Goal: Information Seeking & Learning: Learn about a topic

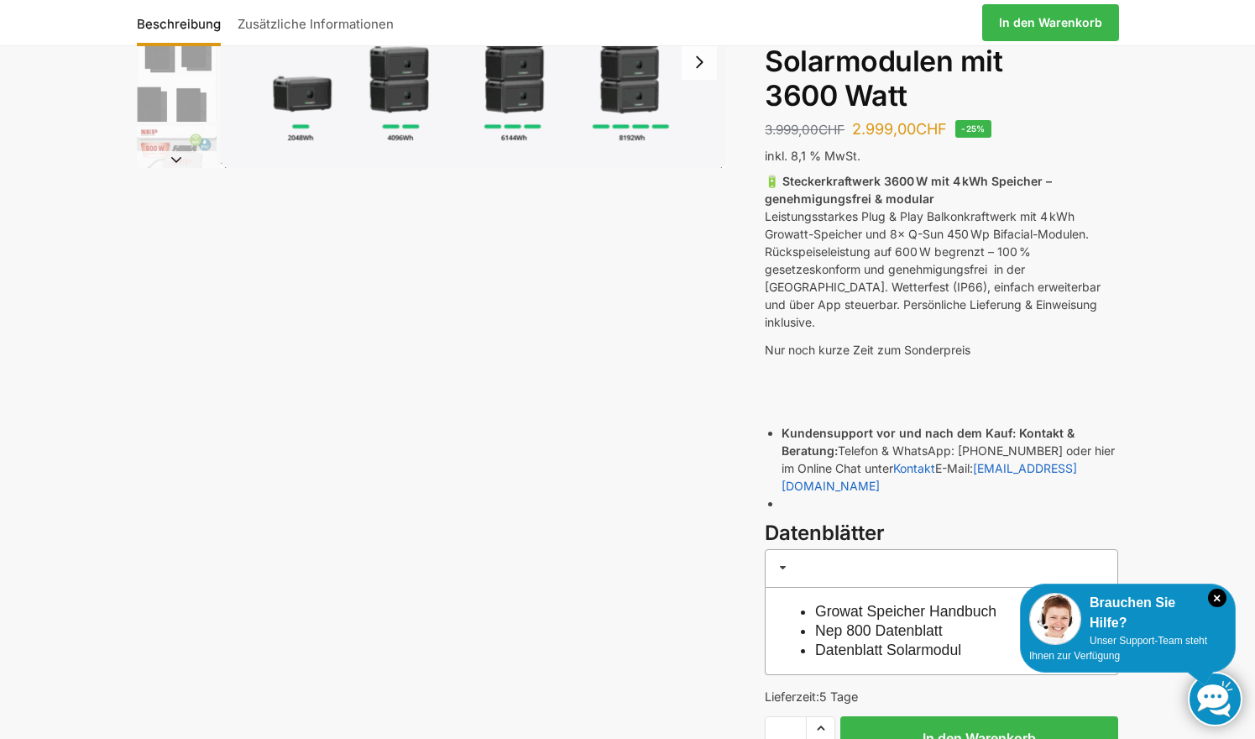
scroll to position [160, 0]
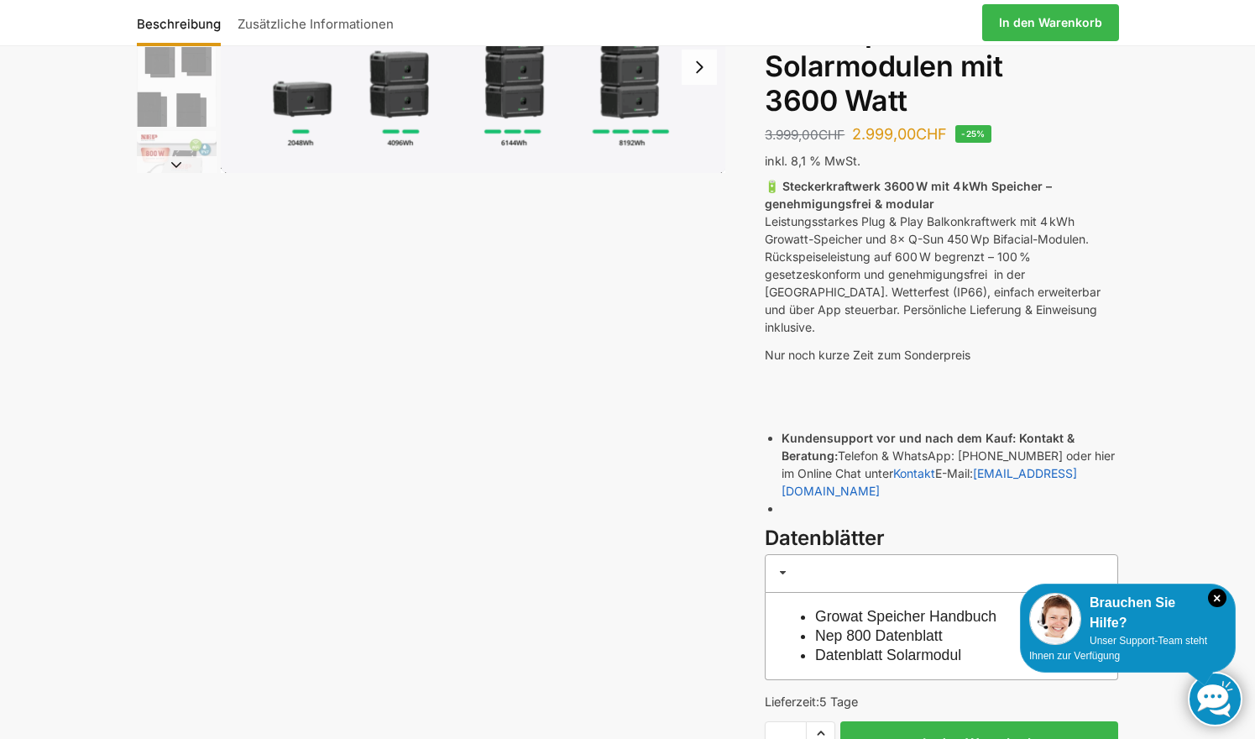
click at [306, 91] on img "1 / 9" at bounding box center [473, 67] width 505 height 212
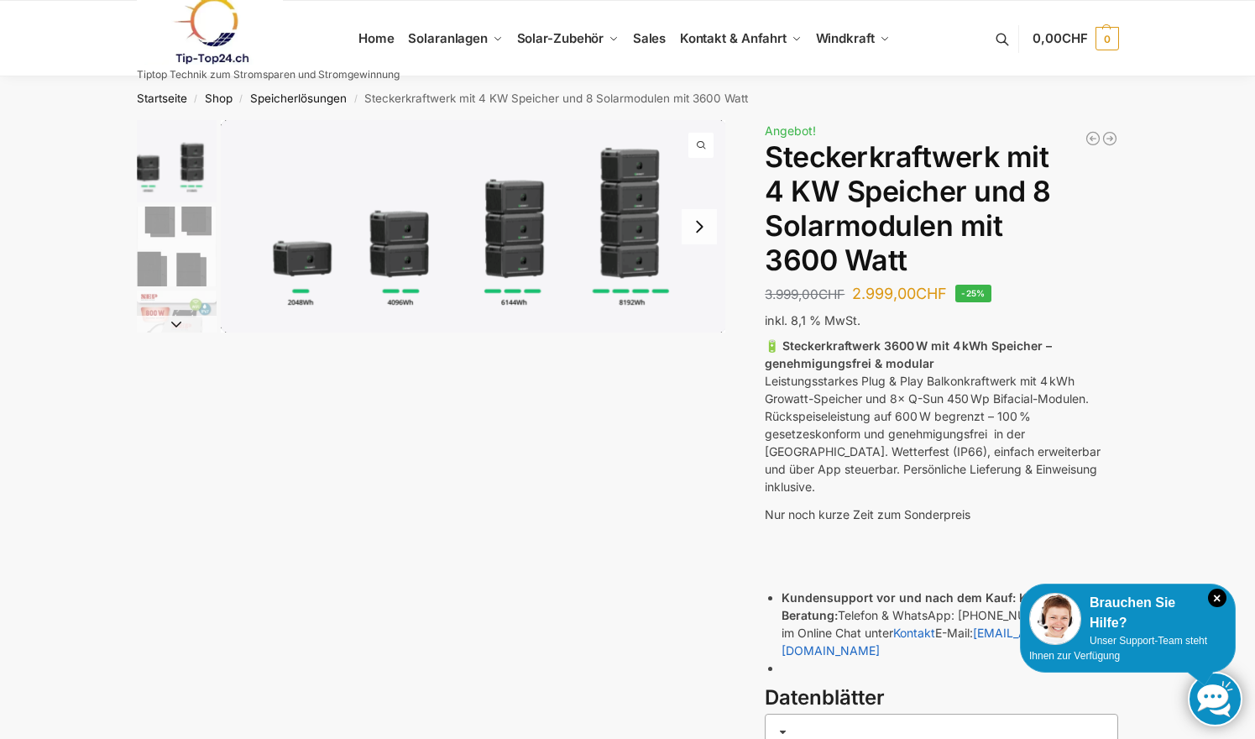
click at [311, 253] on img "1 / 9" at bounding box center [473, 226] width 505 height 212
click at [307, 267] on img "1 / 9" at bounding box center [473, 226] width 505 height 212
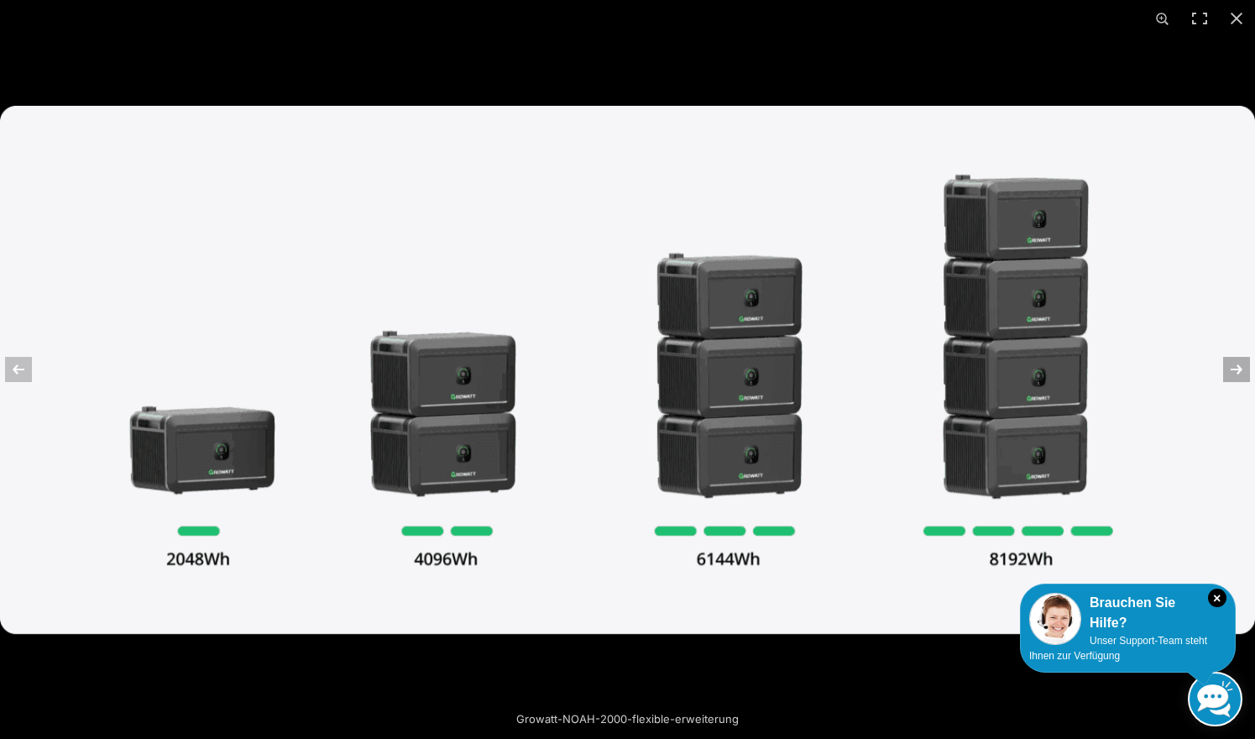
scroll to position [0, 1]
click at [1245, 372] on button "Next (arrow right)" at bounding box center [1225, 369] width 59 height 84
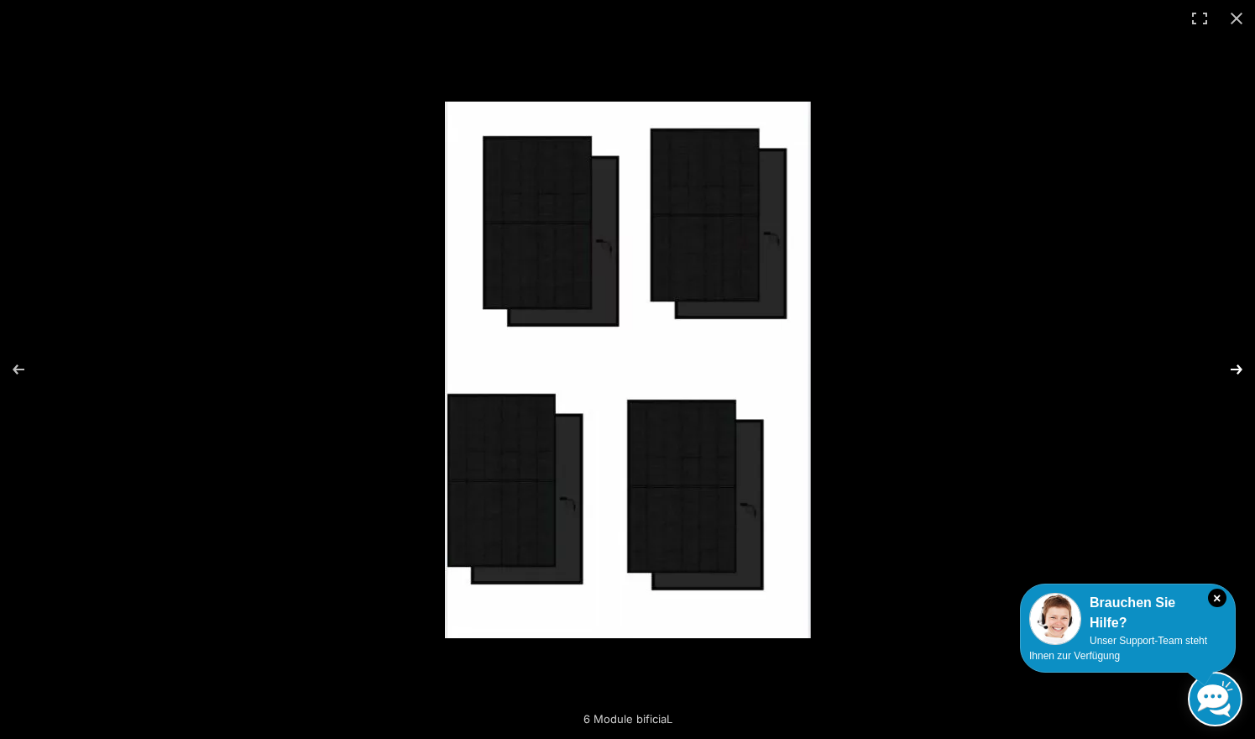
scroll to position [0, 0]
click at [1245, 372] on button "Next (arrow right)" at bounding box center [1225, 369] width 59 height 84
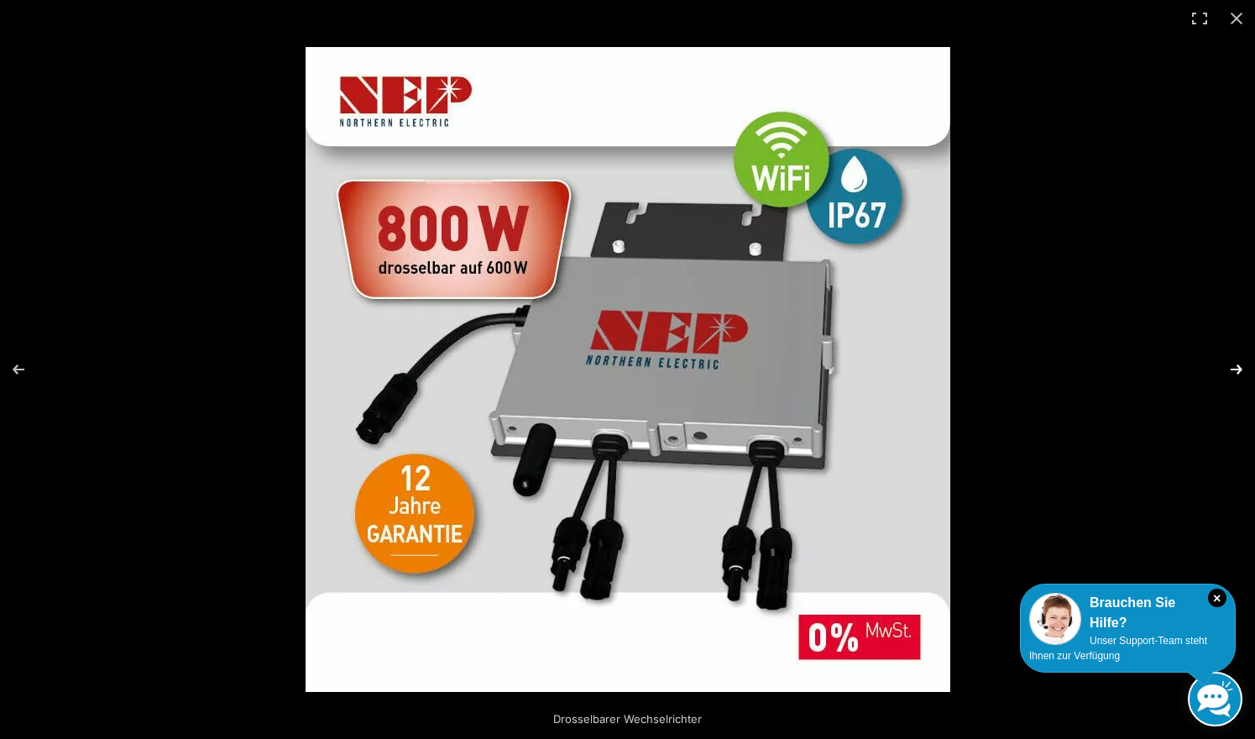
scroll to position [1, 0]
click at [1238, 364] on button "Next (arrow right)" at bounding box center [1225, 369] width 59 height 84
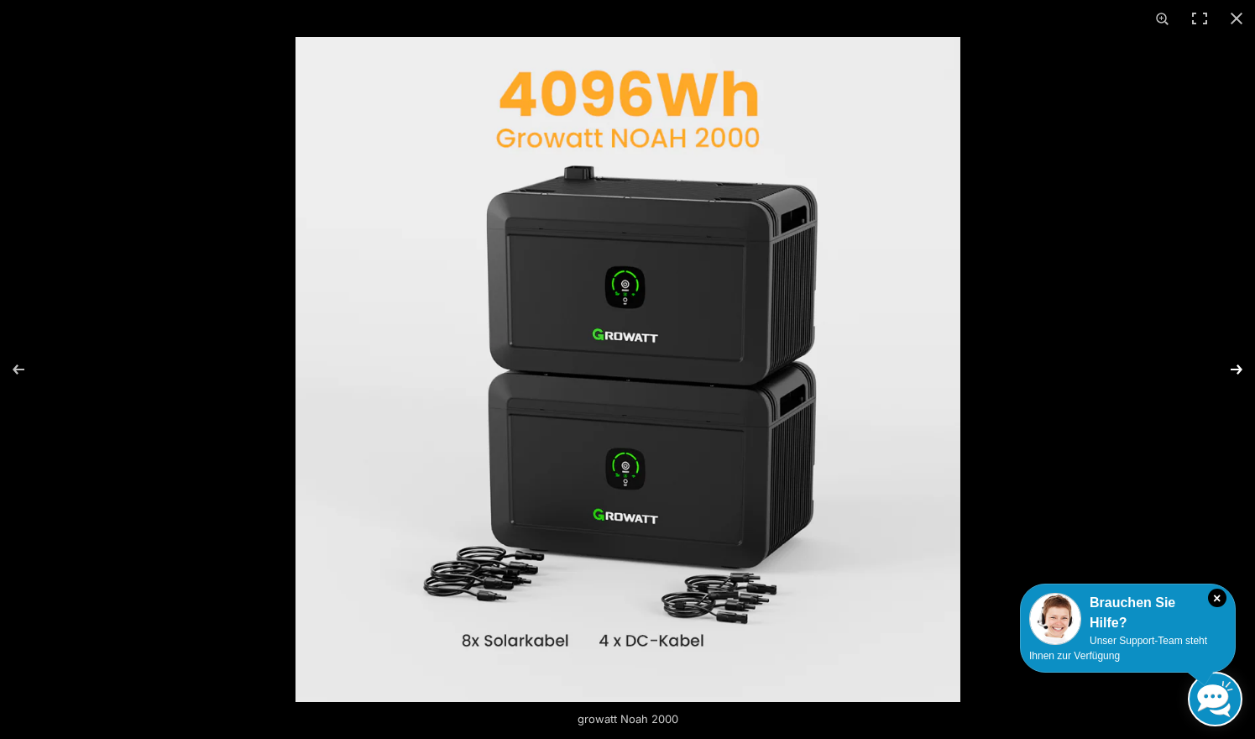
click at [1238, 364] on button "Next (arrow right)" at bounding box center [1225, 369] width 59 height 84
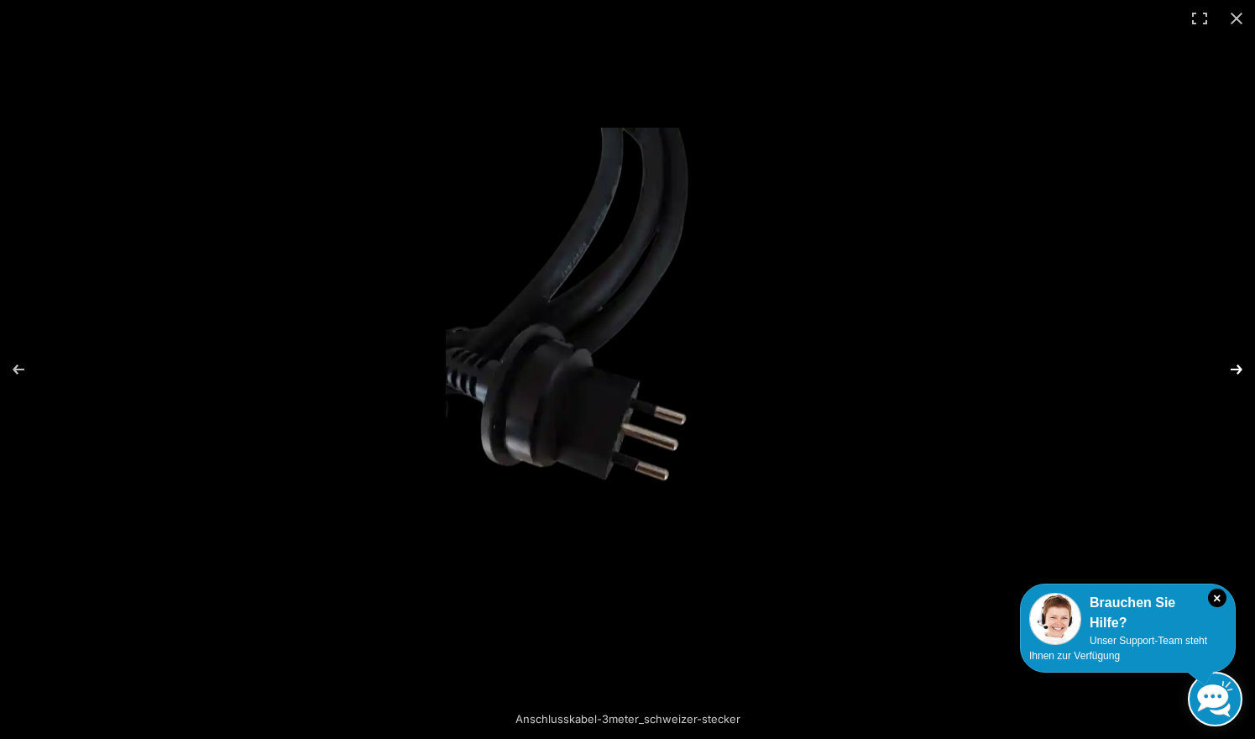
click at [1238, 364] on button "Next (arrow right)" at bounding box center [1225, 369] width 59 height 84
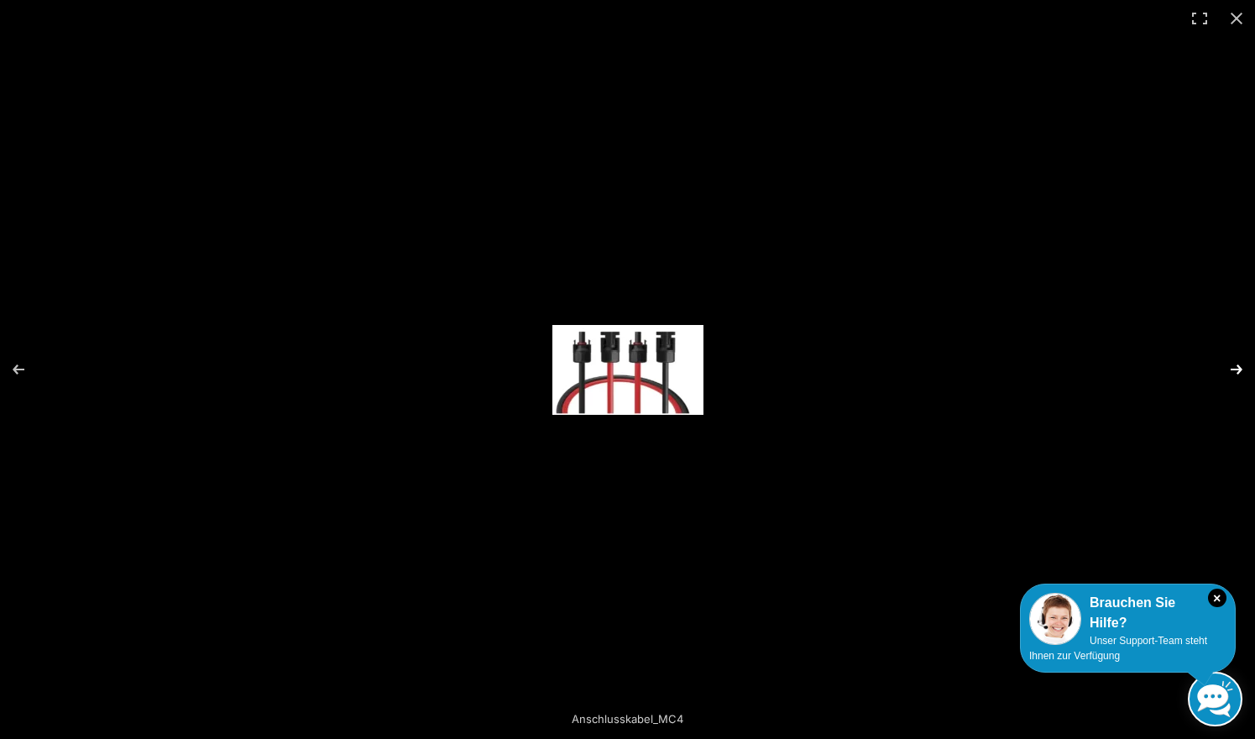
click at [1238, 364] on button "Next (arrow right)" at bounding box center [1225, 369] width 59 height 84
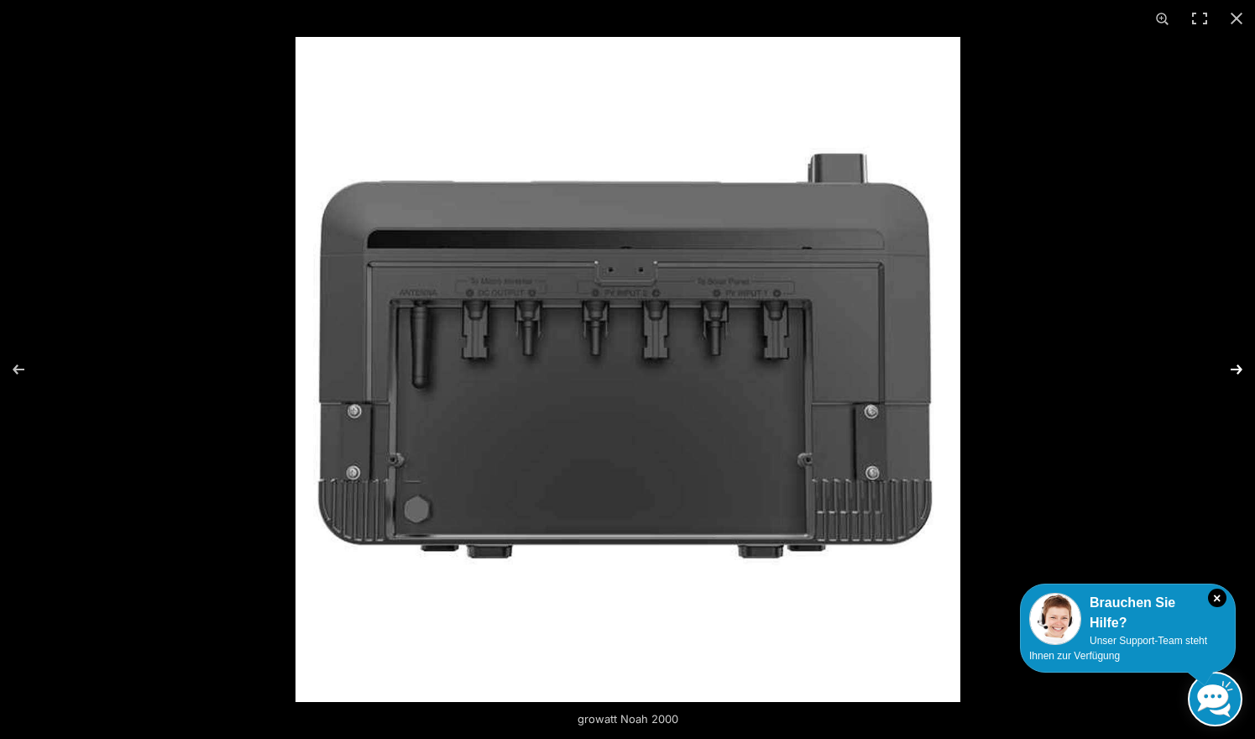
click at [1238, 364] on button "Next (arrow right)" at bounding box center [1225, 369] width 59 height 84
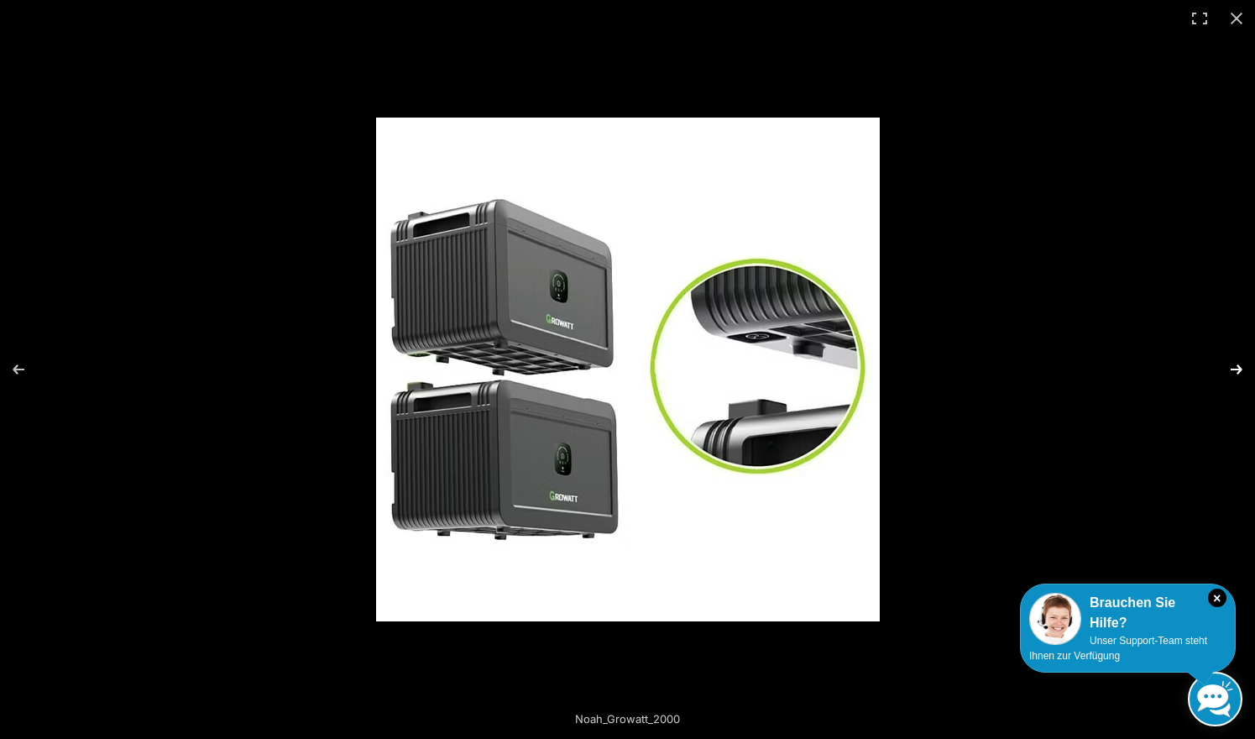
click at [1238, 367] on button "Next (arrow right)" at bounding box center [1225, 369] width 59 height 84
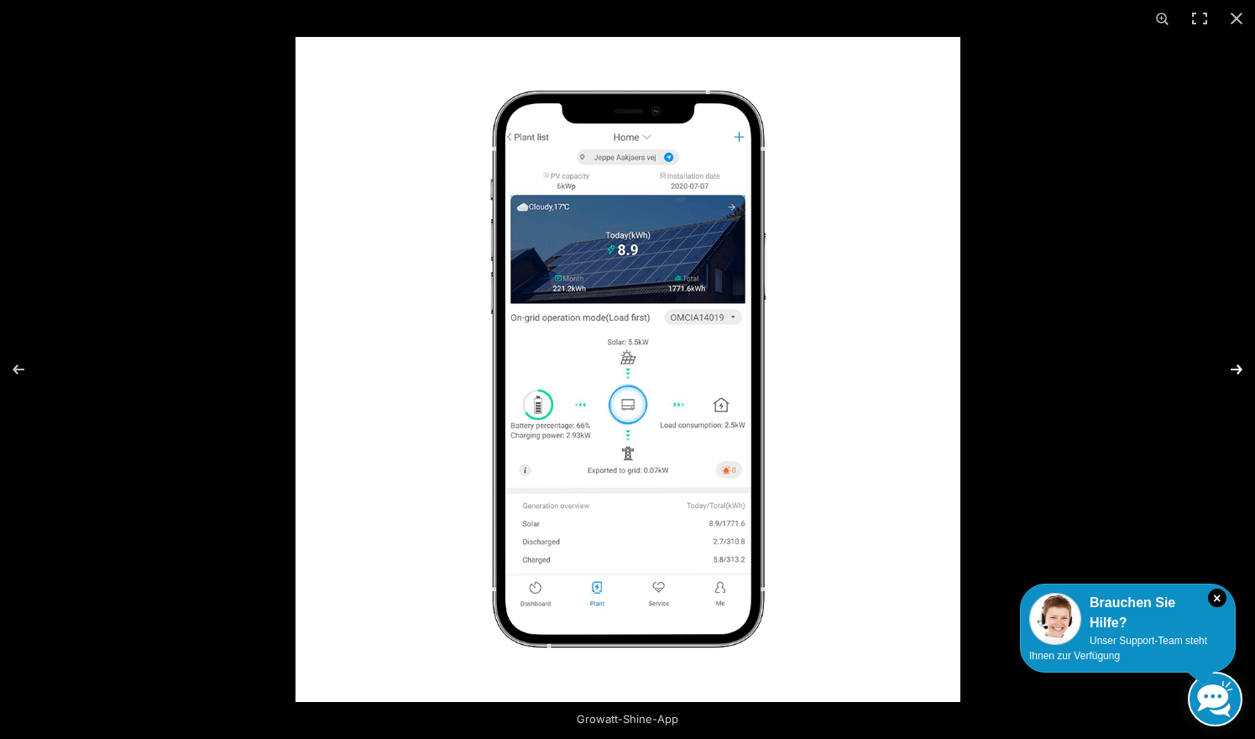
click at [1238, 367] on button "Next (arrow right)" at bounding box center [1225, 369] width 59 height 84
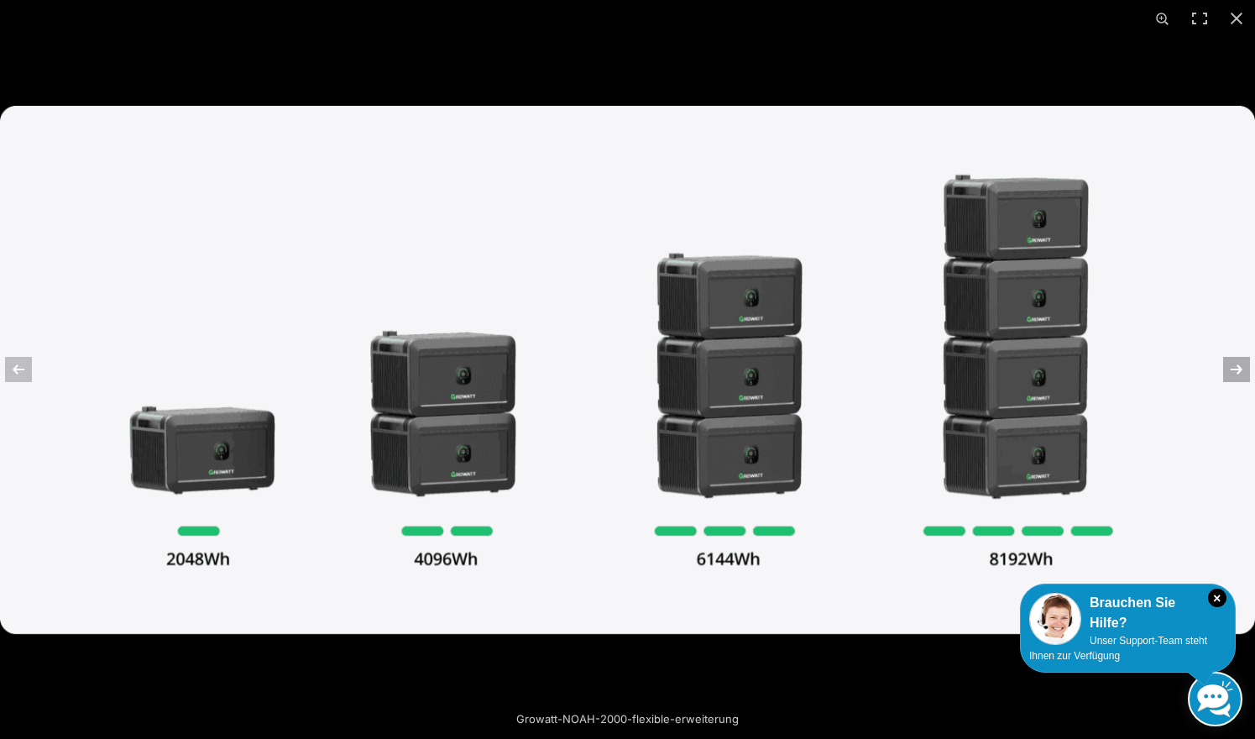
click at [1238, 367] on button "Next (arrow right)" at bounding box center [1225, 369] width 59 height 84
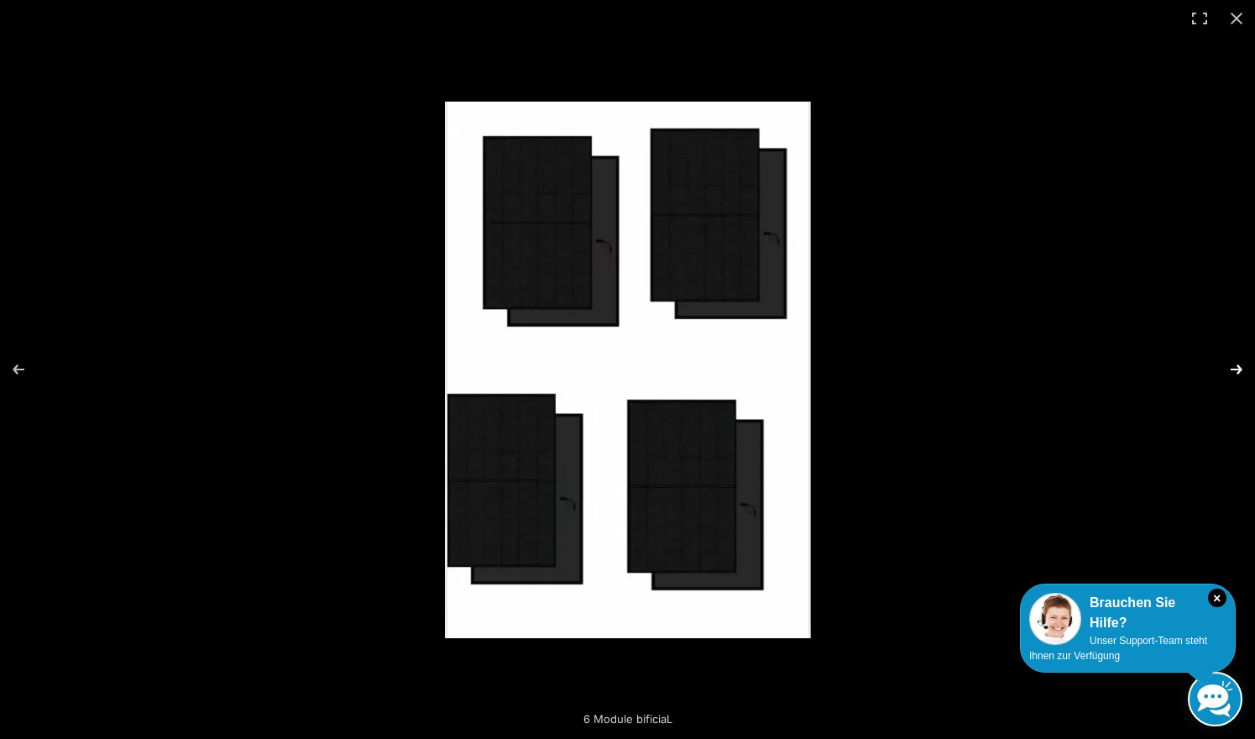
click at [1238, 367] on button "Next (arrow right)" at bounding box center [1225, 369] width 59 height 84
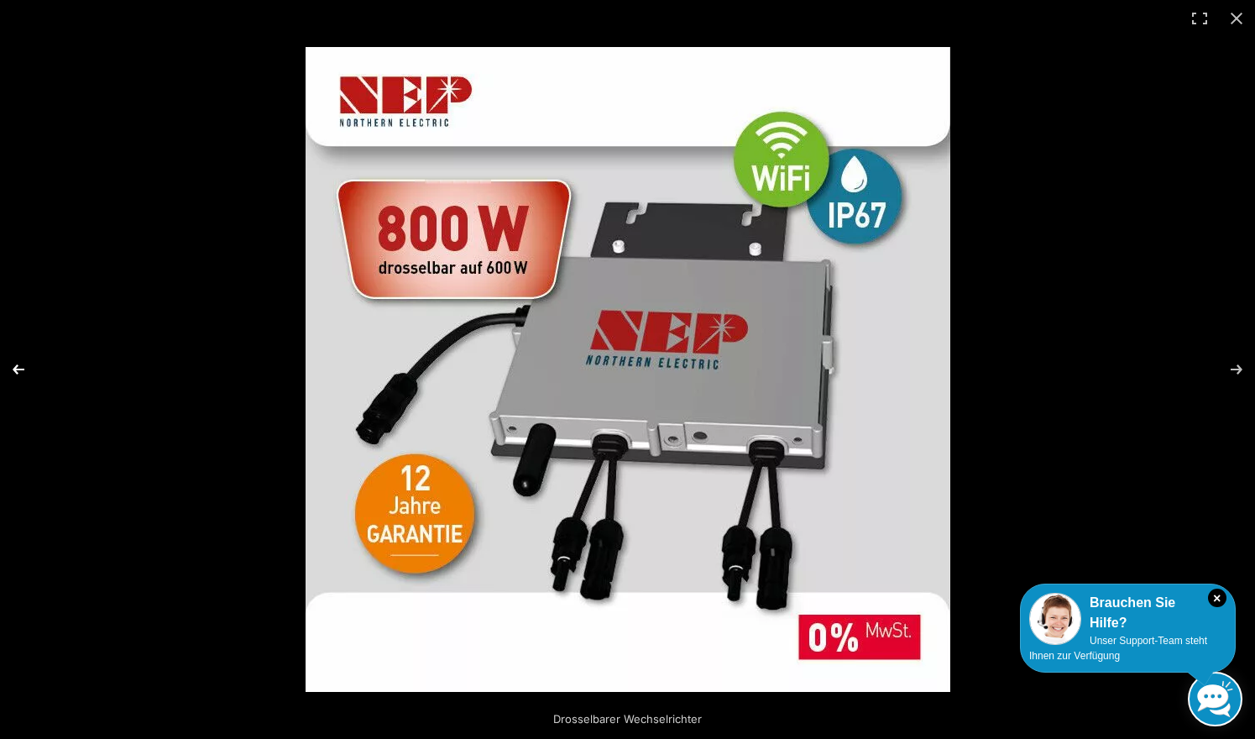
click at [15, 369] on button "Previous (arrow left)" at bounding box center [29, 369] width 59 height 84
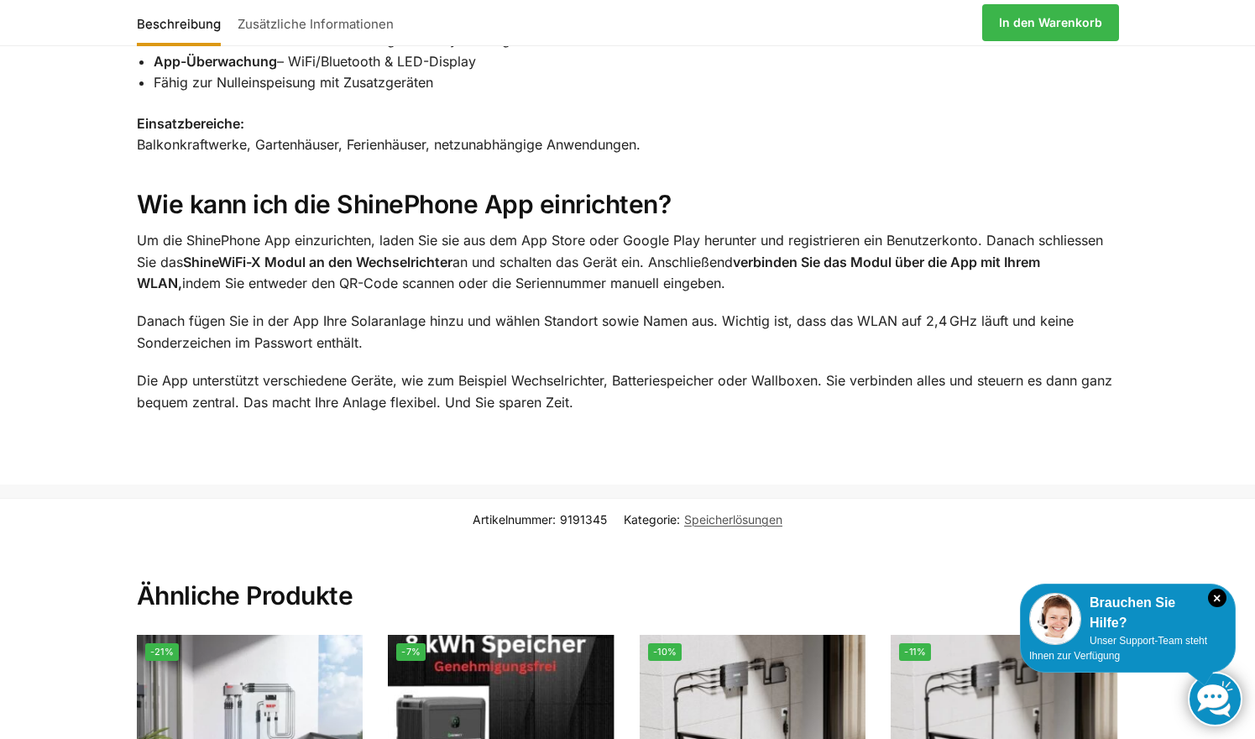
scroll to position [2581, 0]
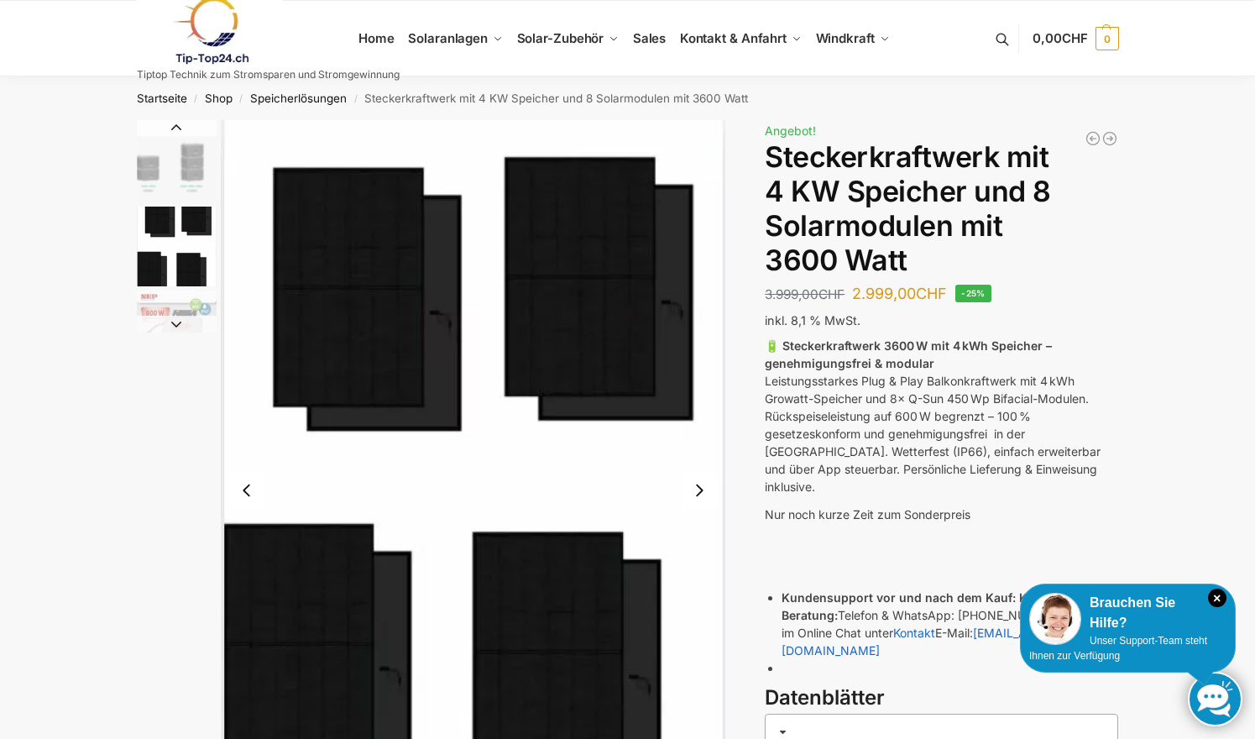
click at [375, 37] on link at bounding box center [268, 31] width 263 height 68
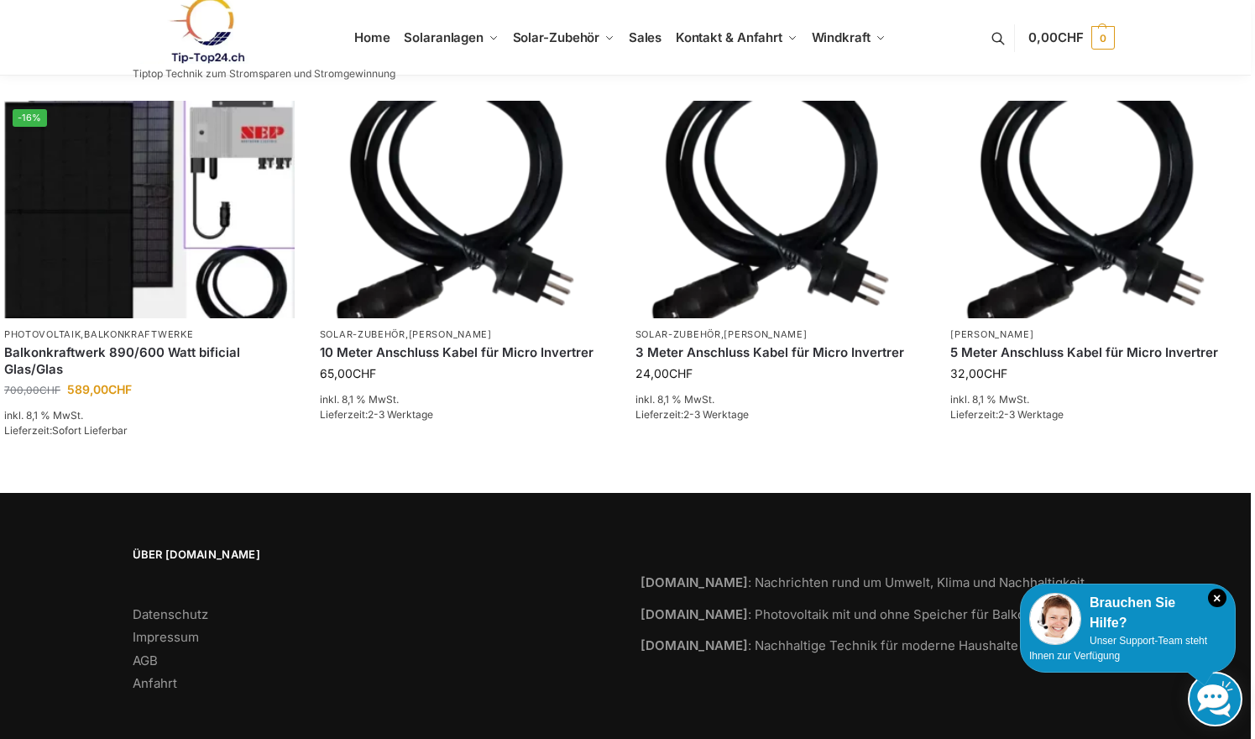
scroll to position [2548, 4]
